Goal: Information Seeking & Learning: Learn about a topic

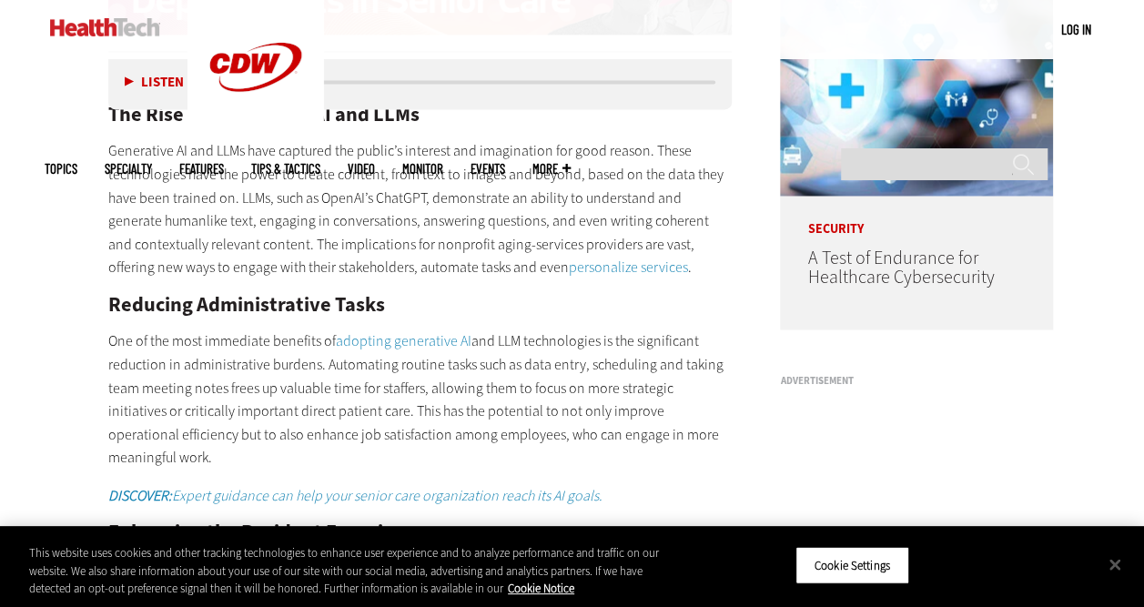
scroll to position [1426, 0]
click at [419, 329] on link "adopting generative AI" at bounding box center [404, 338] width 136 height 19
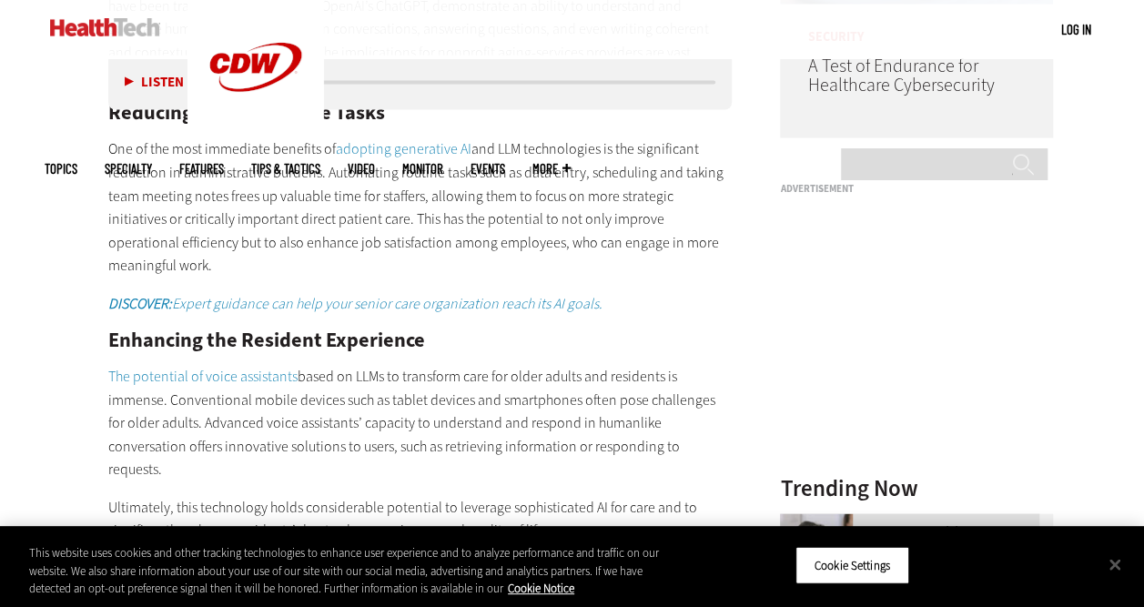
scroll to position [1619, 0]
click at [253, 364] on link "The potential of voice assistants" at bounding box center [202, 373] width 189 height 19
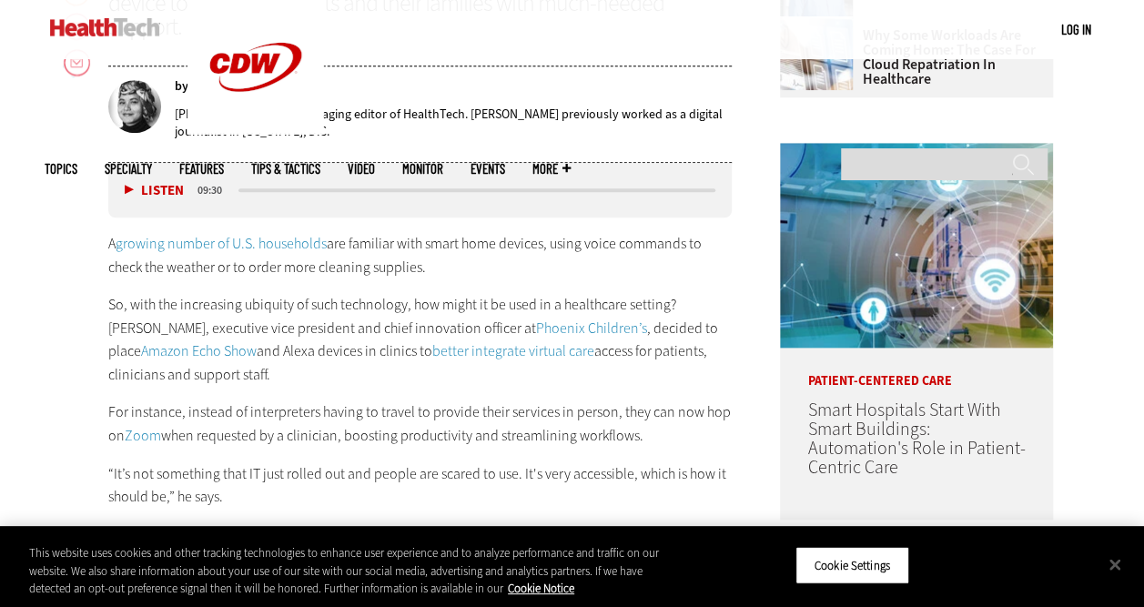
scroll to position [853, 0]
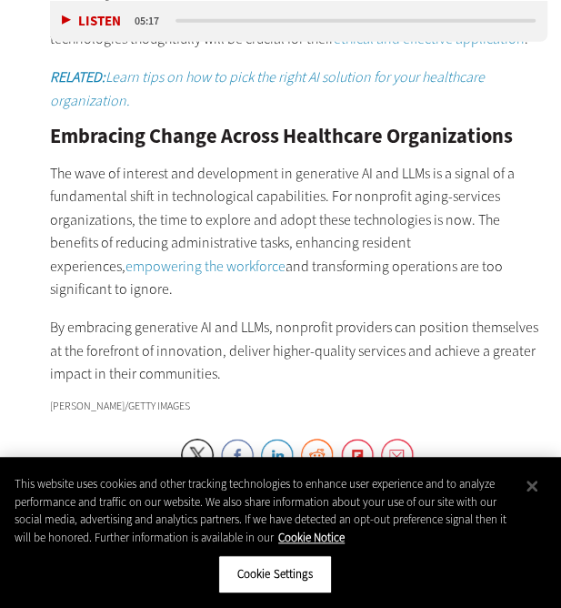
scroll to position [2952, 0]
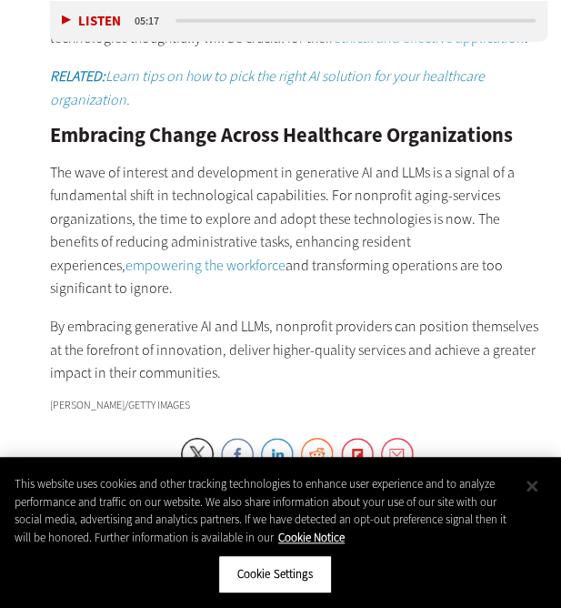
click at [539, 480] on button "Close" at bounding box center [532, 486] width 40 height 40
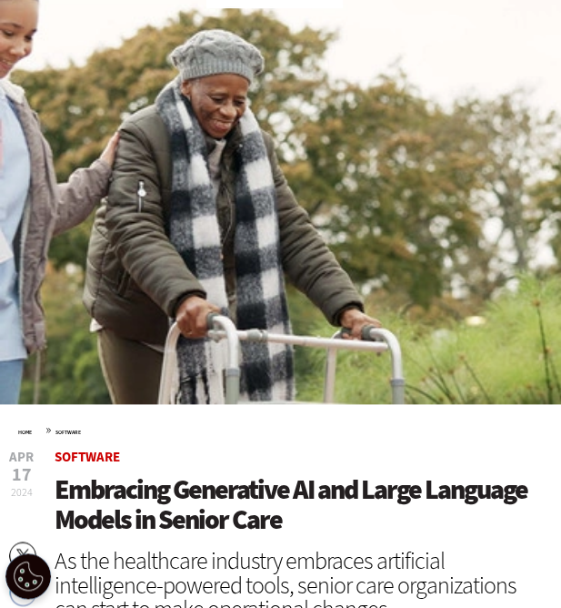
scroll to position [0, 0]
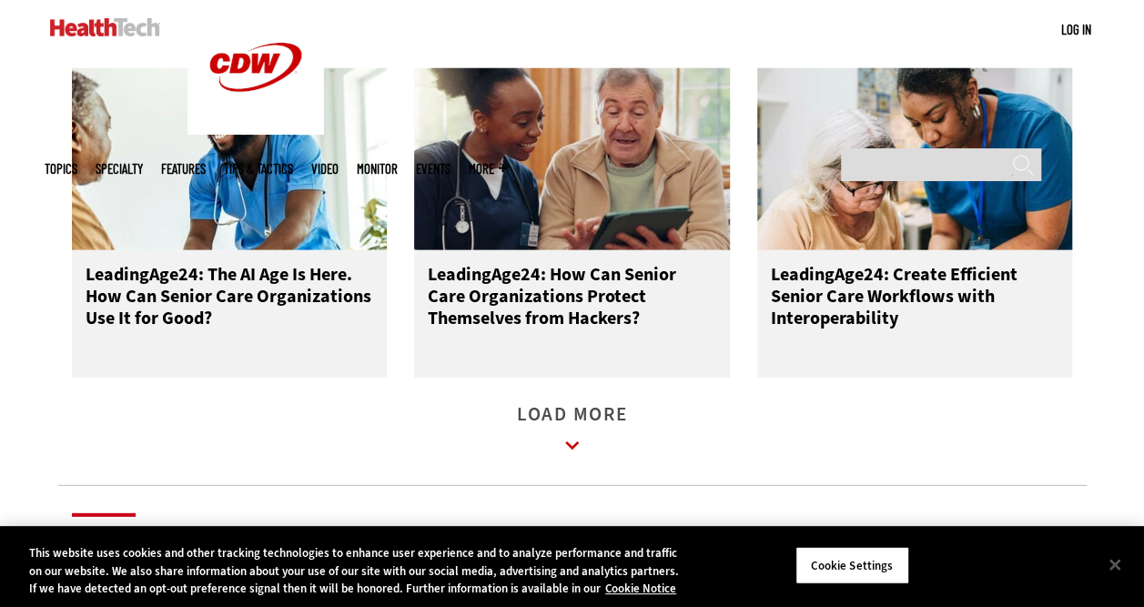
scroll to position [2439, 0]
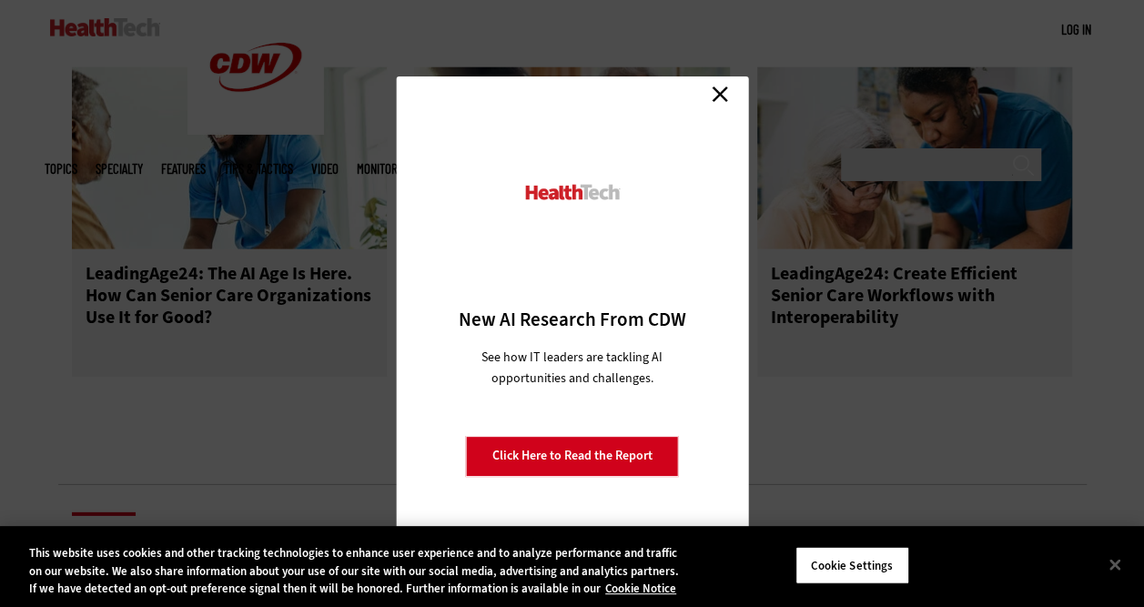
click at [712, 100] on link "Close" at bounding box center [719, 94] width 27 height 27
